Goal: Task Accomplishment & Management: Use online tool/utility

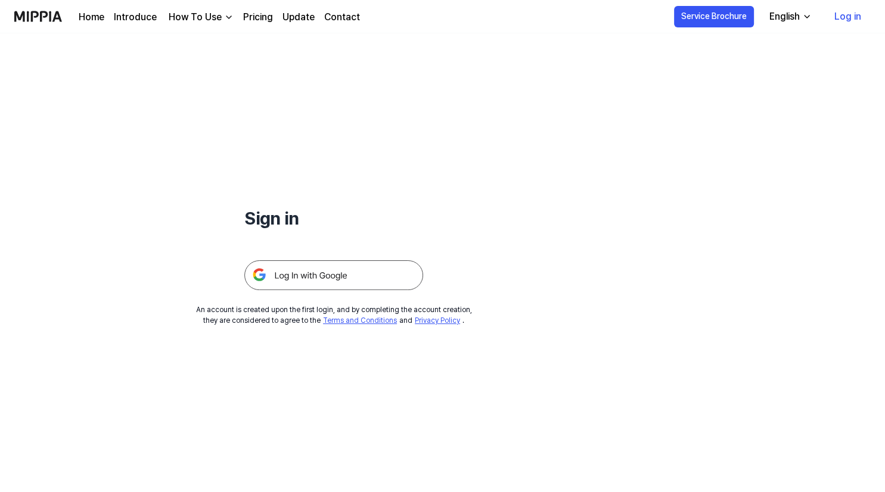
click at [857, 26] on link "Log in" at bounding box center [848, 16] width 46 height 33
click at [359, 282] on img at bounding box center [333, 275] width 179 height 30
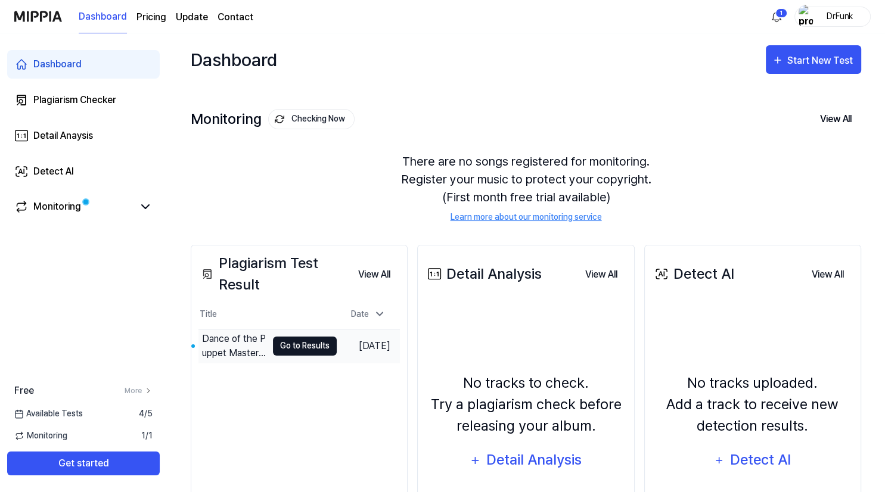
click at [283, 343] on button "Go to Results" at bounding box center [305, 346] width 64 height 19
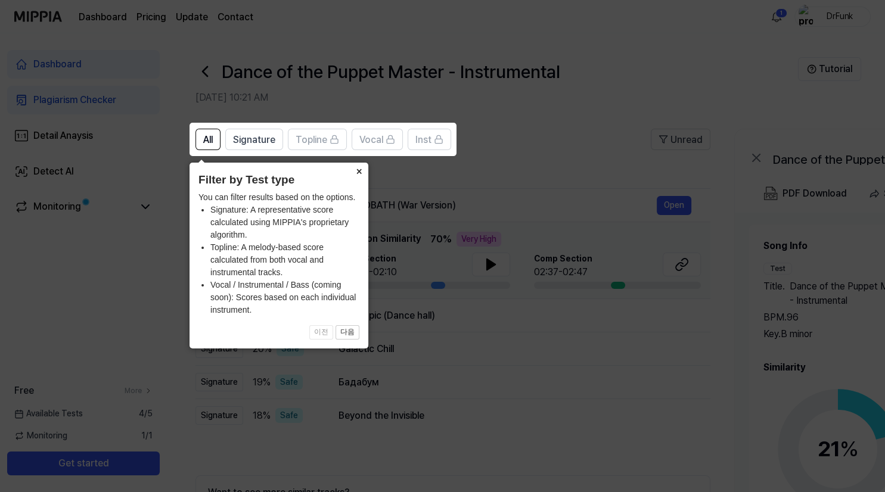
click at [361, 174] on button "×" at bounding box center [358, 171] width 19 height 17
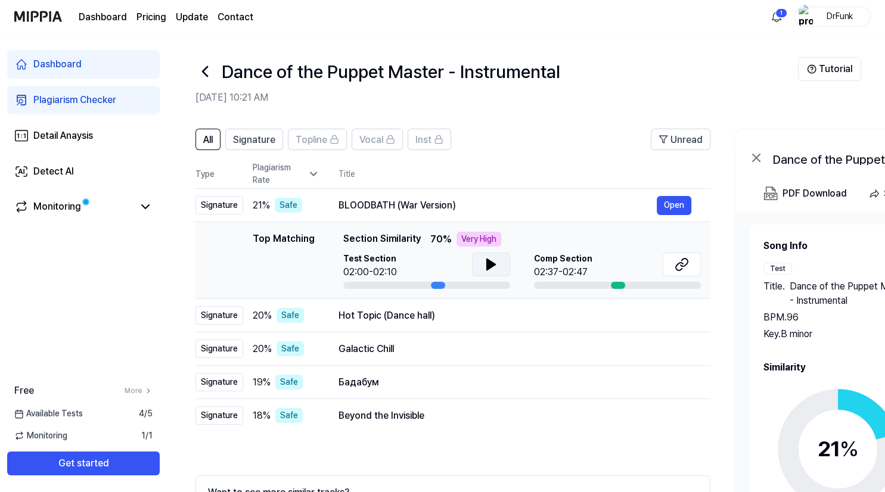
click at [495, 262] on icon at bounding box center [491, 264] width 14 height 14
click at [402, 317] on div "Hot Topic (Dance hall)" at bounding box center [498, 316] width 318 height 14
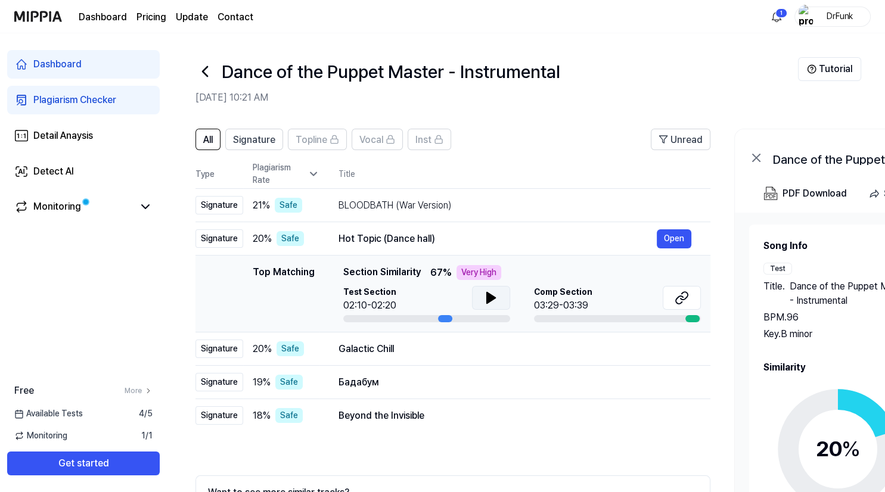
click at [490, 302] on icon at bounding box center [491, 298] width 8 height 11
click at [405, 353] on div "Galactic Chill" at bounding box center [498, 349] width 318 height 14
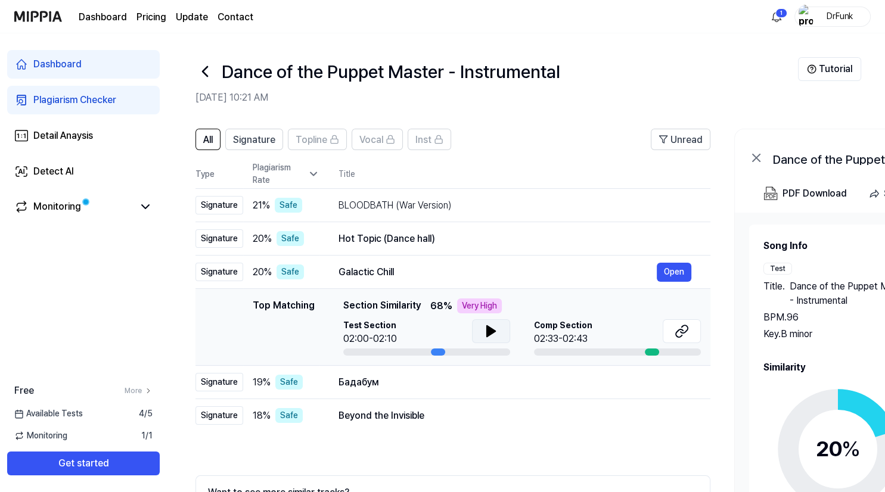
click at [481, 333] on button at bounding box center [491, 331] width 38 height 24
click at [397, 389] on div "Бадабум" at bounding box center [498, 383] width 318 height 14
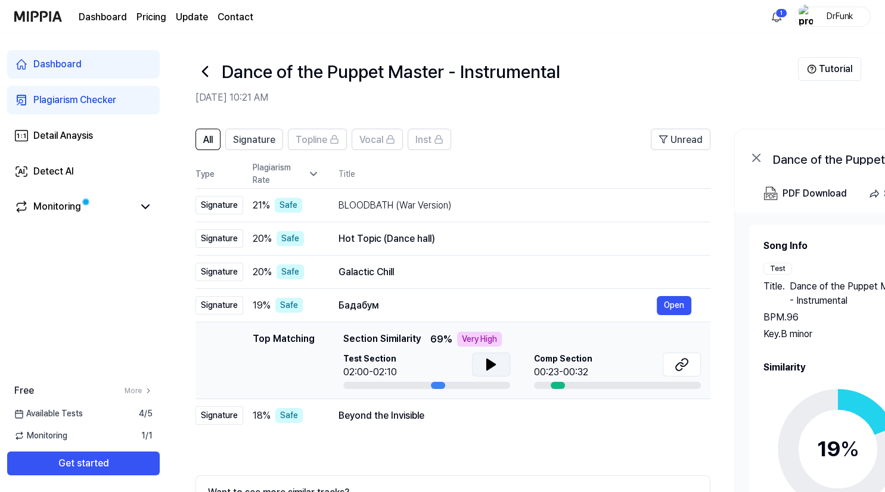
click at [487, 364] on icon at bounding box center [491, 364] width 8 height 11
click at [430, 428] on td "Beyond the Invisible Open" at bounding box center [514, 415] width 391 height 33
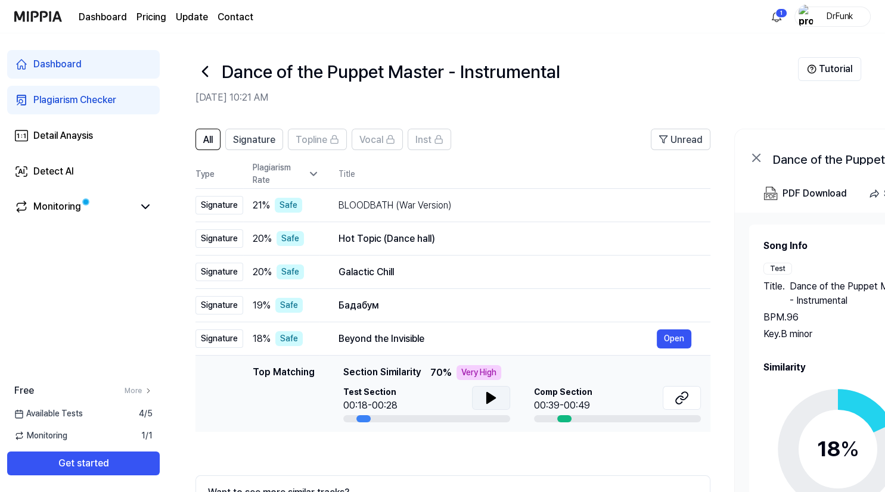
click at [491, 396] on icon at bounding box center [491, 398] width 8 height 11
click at [54, 162] on link "Detect AI" at bounding box center [83, 171] width 153 height 29
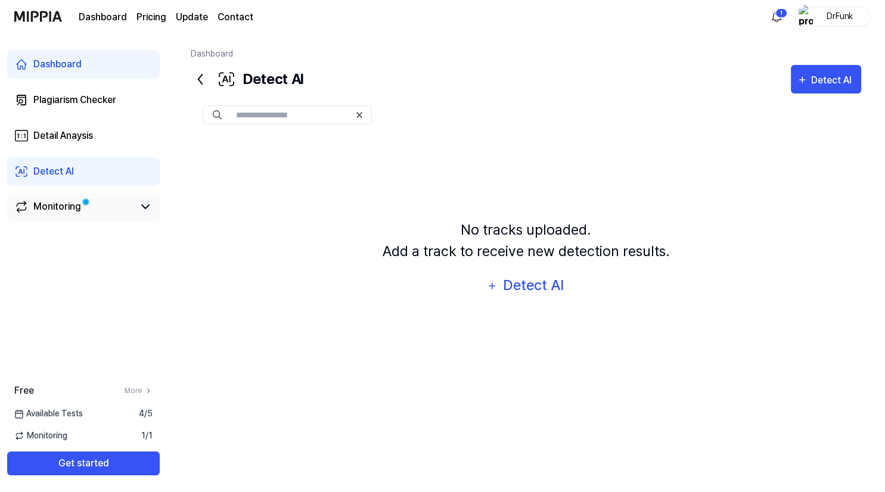
click at [100, 211] on link "Monitoring" at bounding box center [73, 207] width 119 height 14
